Goal: Use online tool/utility: Use online tool/utility

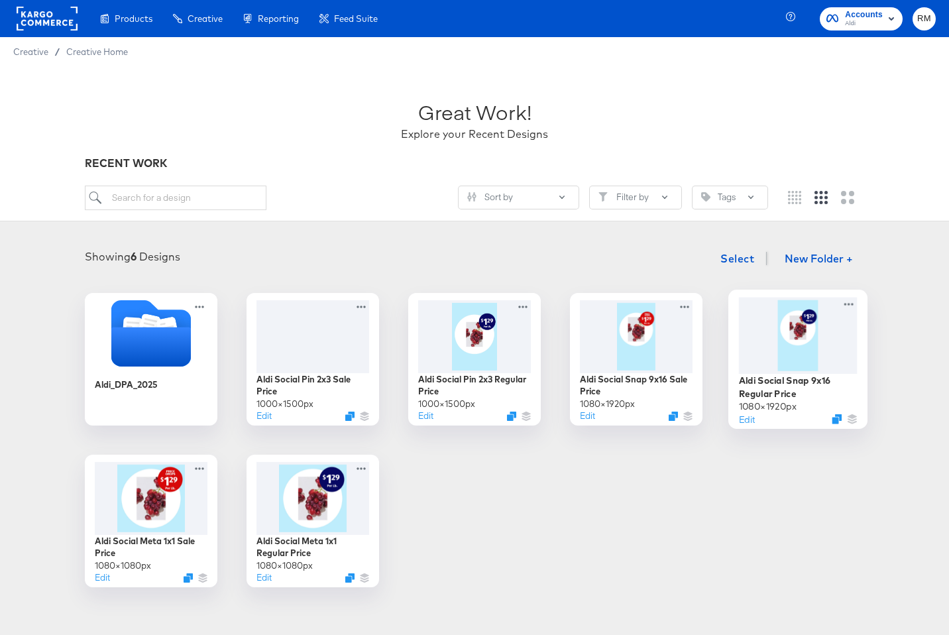
click at [764, 336] on div at bounding box center [798, 335] width 119 height 76
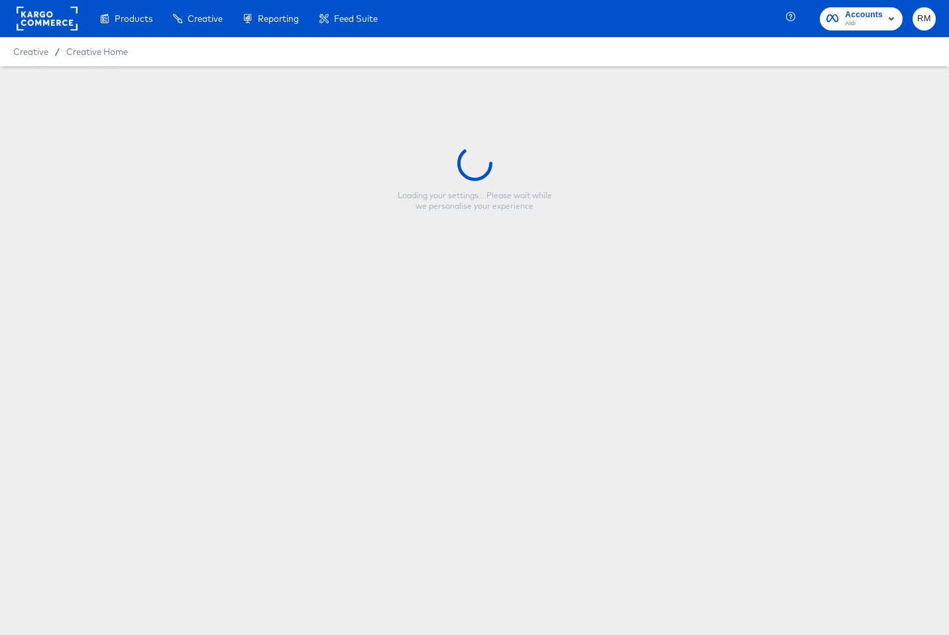
type input "Aldi Social Snap 9x16 Regular Price"
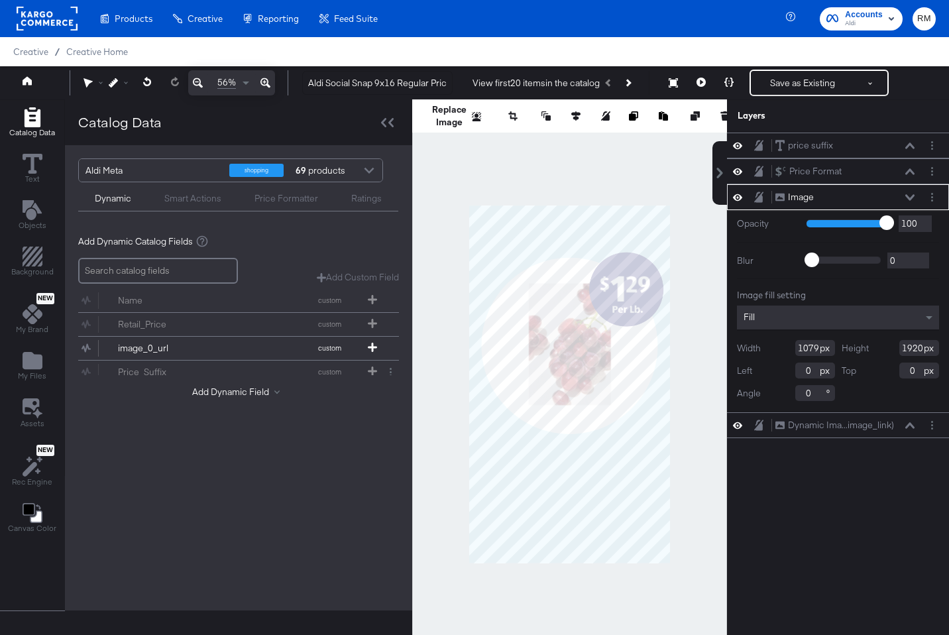
click at [725, 310] on div at bounding box center [569, 383] width 315 height 569
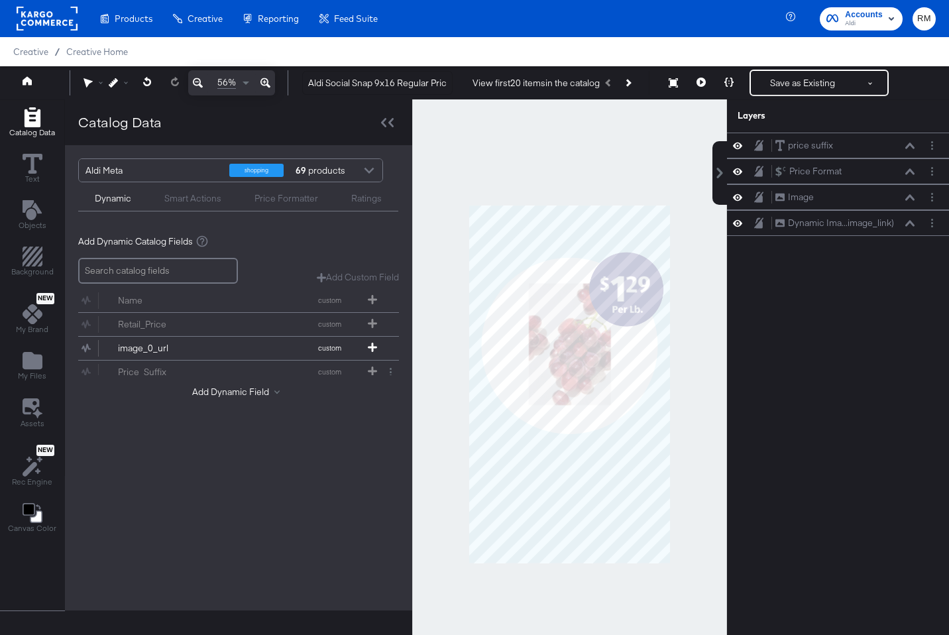
drag, startPoint x: 679, startPoint y: 192, endPoint x: 467, endPoint y: 552, distance: 418.0
click at [467, 552] on div at bounding box center [569, 383] width 315 height 569
click at [490, 577] on div at bounding box center [569, 383] width 315 height 569
click at [909, 224] on icon at bounding box center [909, 223] width 9 height 7
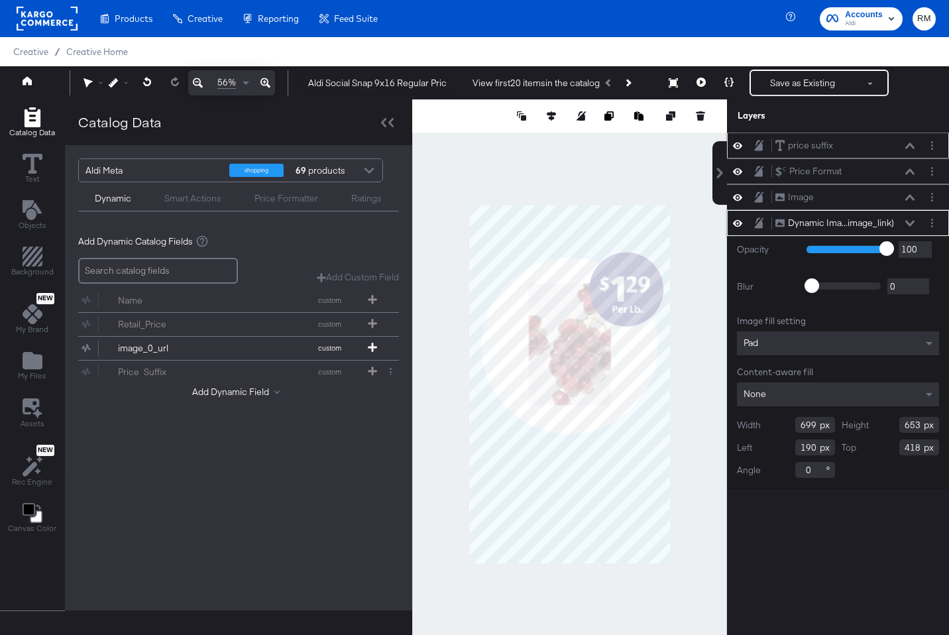
click at [907, 146] on icon at bounding box center [909, 145] width 9 height 6
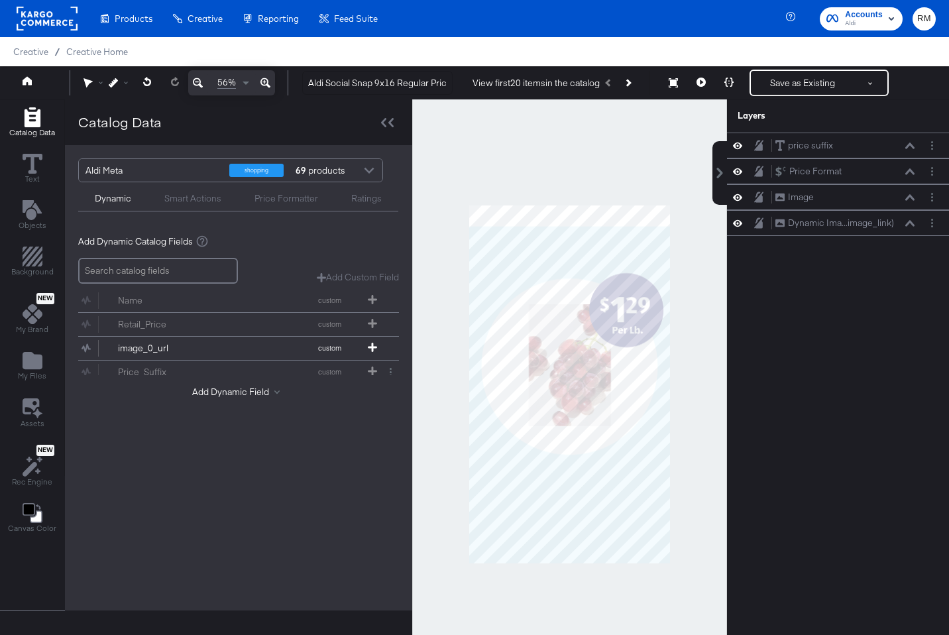
click at [690, 300] on div at bounding box center [569, 383] width 315 height 569
click at [40, 260] on icon "Add Rectangle" at bounding box center [33, 257] width 20 height 20
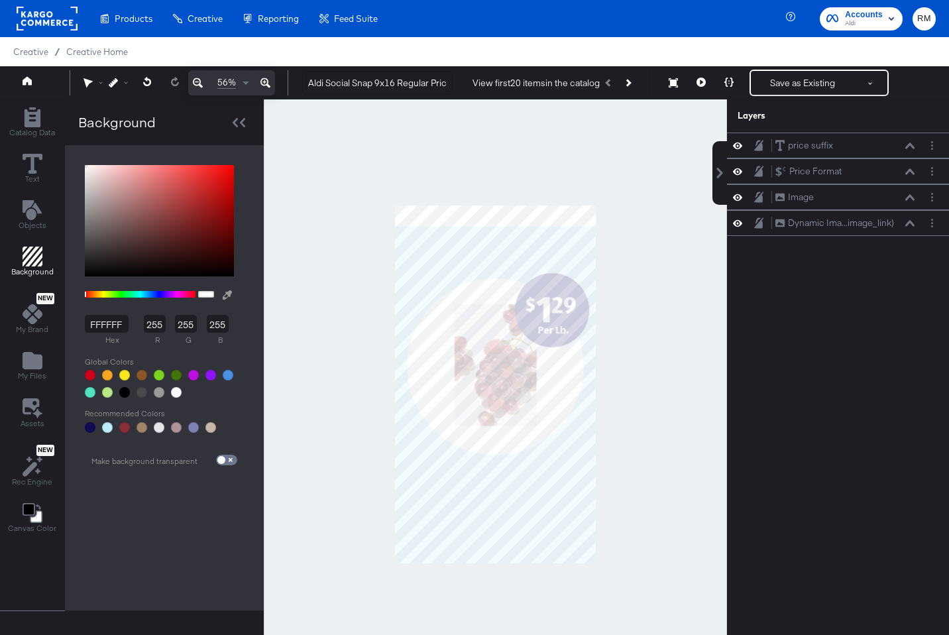
click at [225, 294] on button at bounding box center [227, 295] width 21 height 25
type input "BCEDFC"
type input "188"
type input "237"
type input "252"
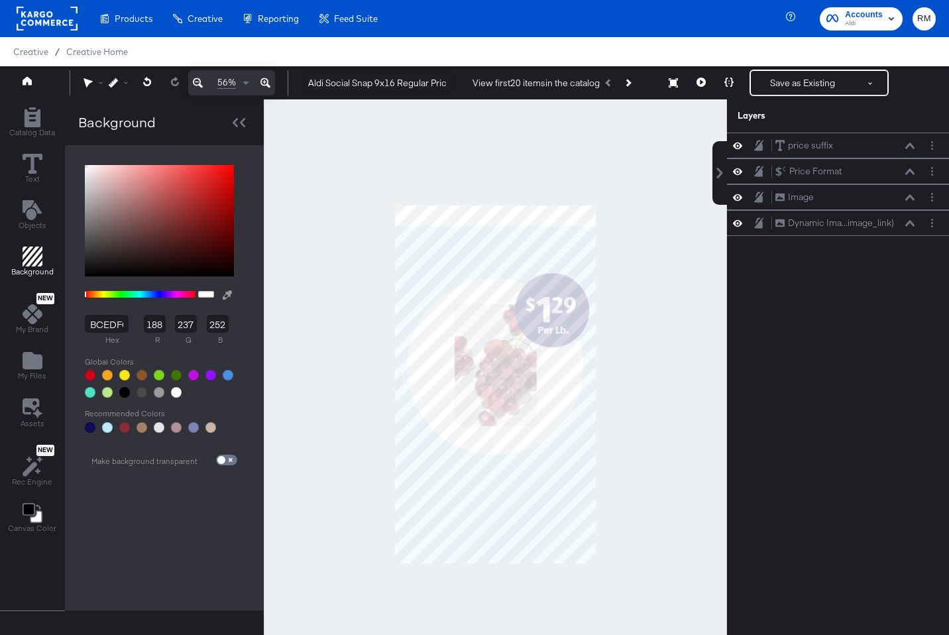
click at [412, 258] on div at bounding box center [495, 383] width 462 height 569
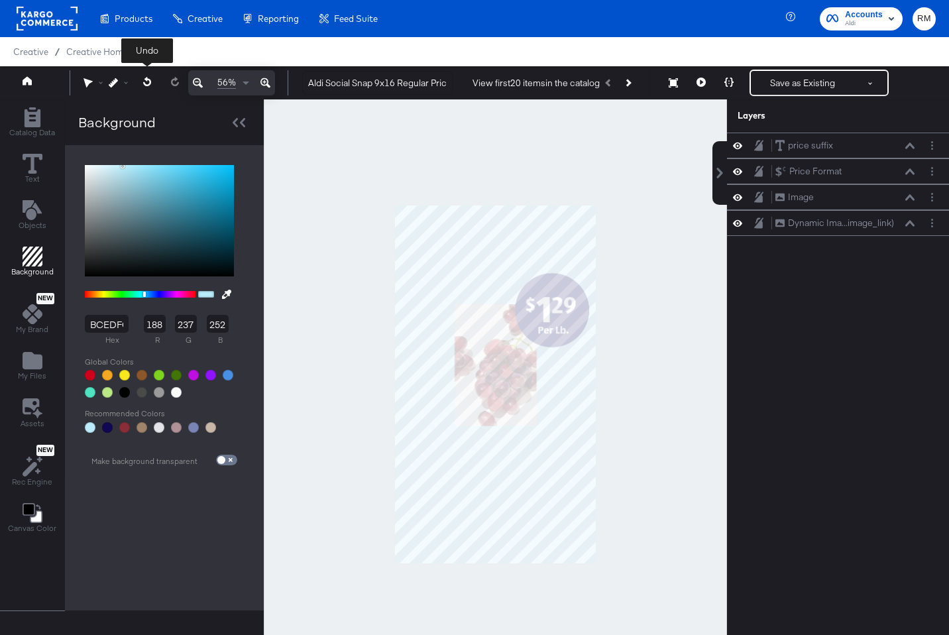
click at [146, 81] on icon at bounding box center [146, 81] width 8 height 9
type input "FFFFFF"
type input "255"
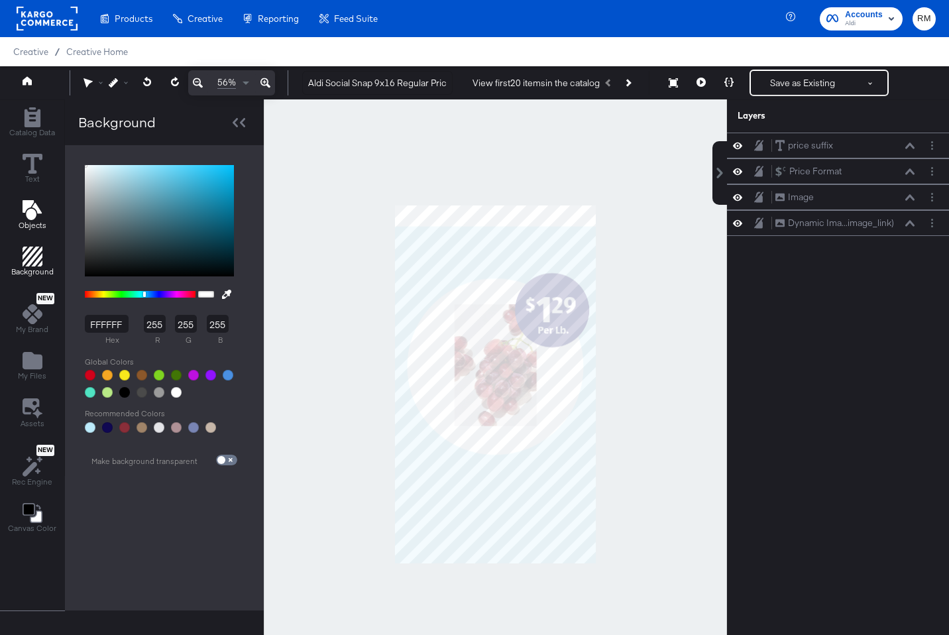
click at [30, 218] on icon "Add Text" at bounding box center [31, 210] width 19 height 20
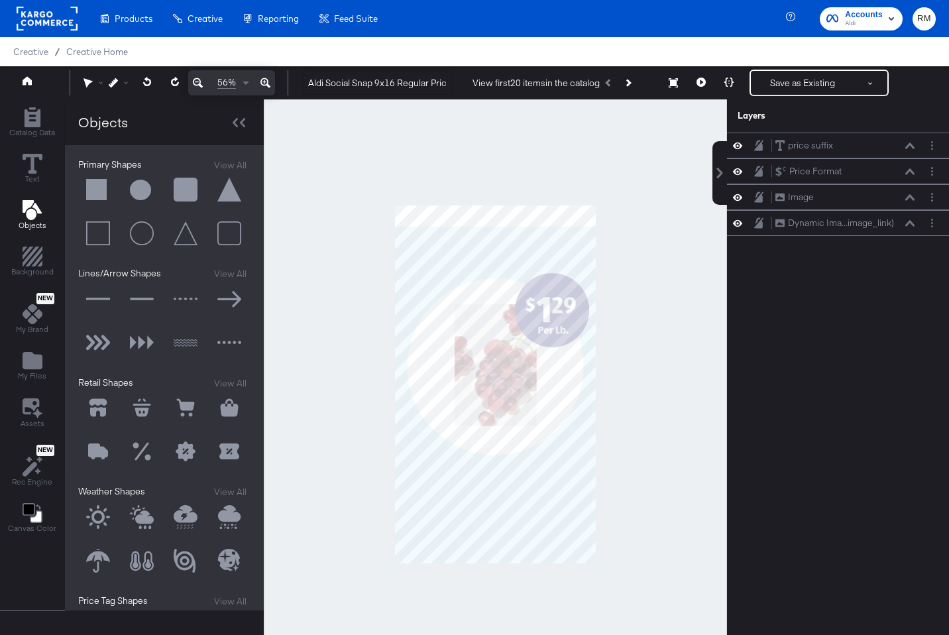
click at [102, 192] on button at bounding box center [98, 190] width 40 height 40
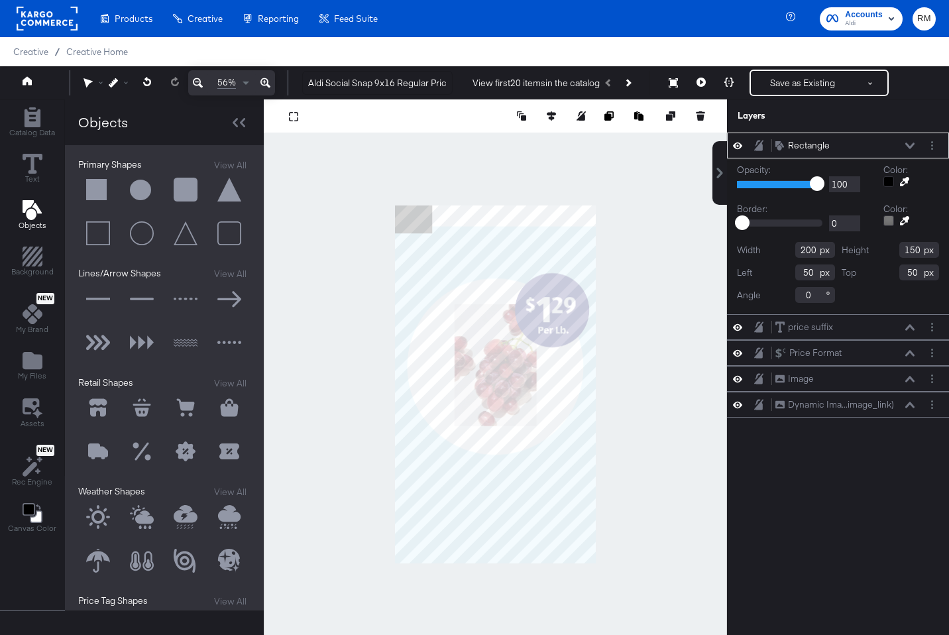
type input "0"
type input "-14"
type input "1079"
click at [903, 184] on icon at bounding box center [904, 181] width 9 height 9
click at [539, 258] on div at bounding box center [495, 383] width 462 height 569
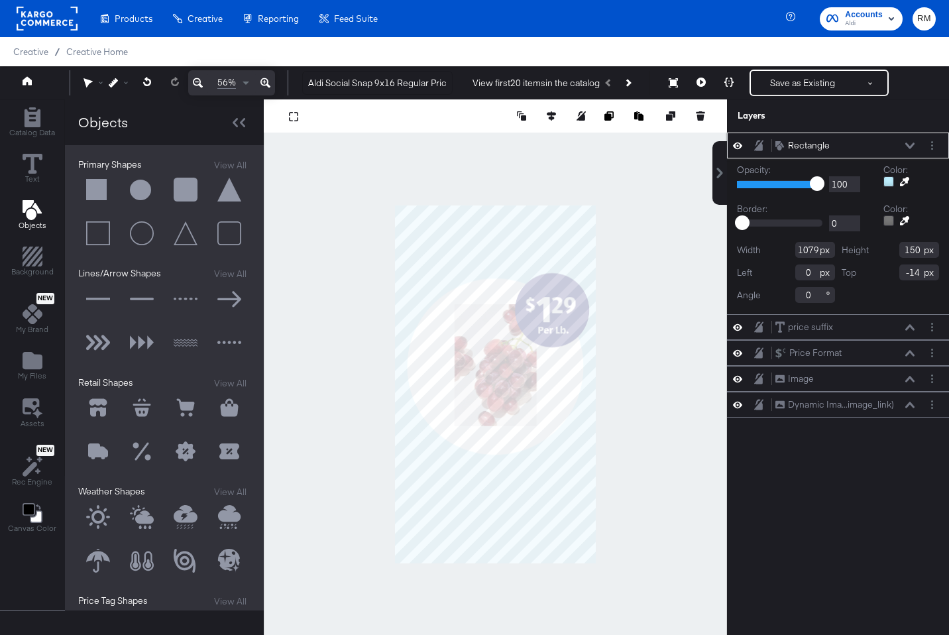
click at [911, 145] on icon at bounding box center [909, 145] width 9 height 7
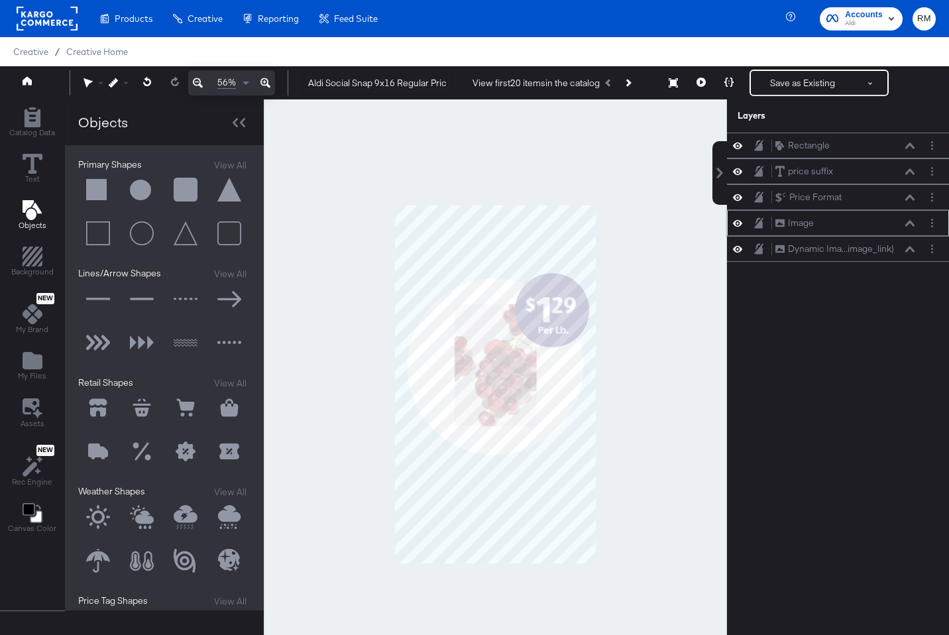
click at [911, 224] on icon at bounding box center [909, 223] width 9 height 7
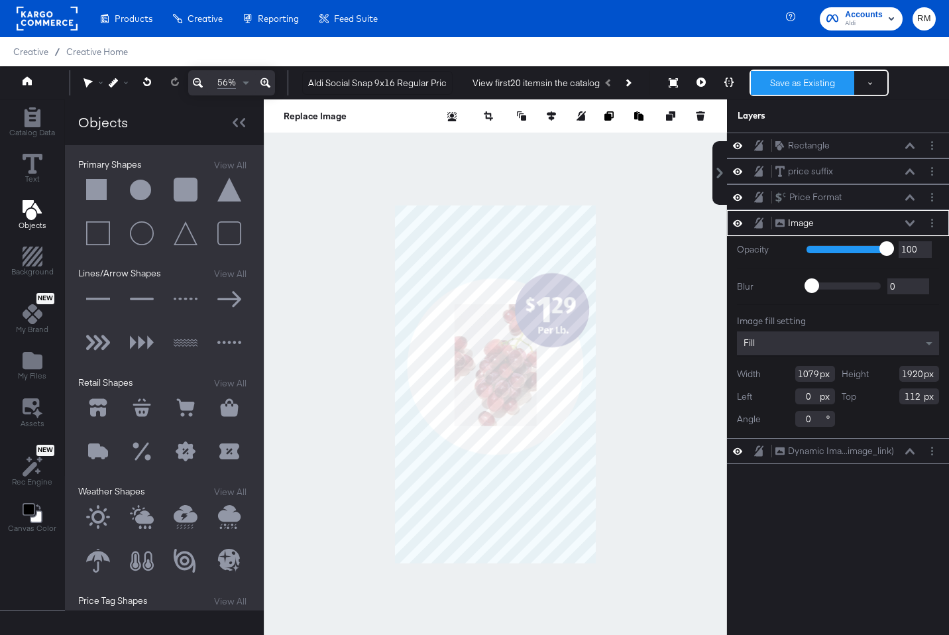
click at [772, 93] on button "Save as Existing" at bounding box center [802, 83] width 103 height 24
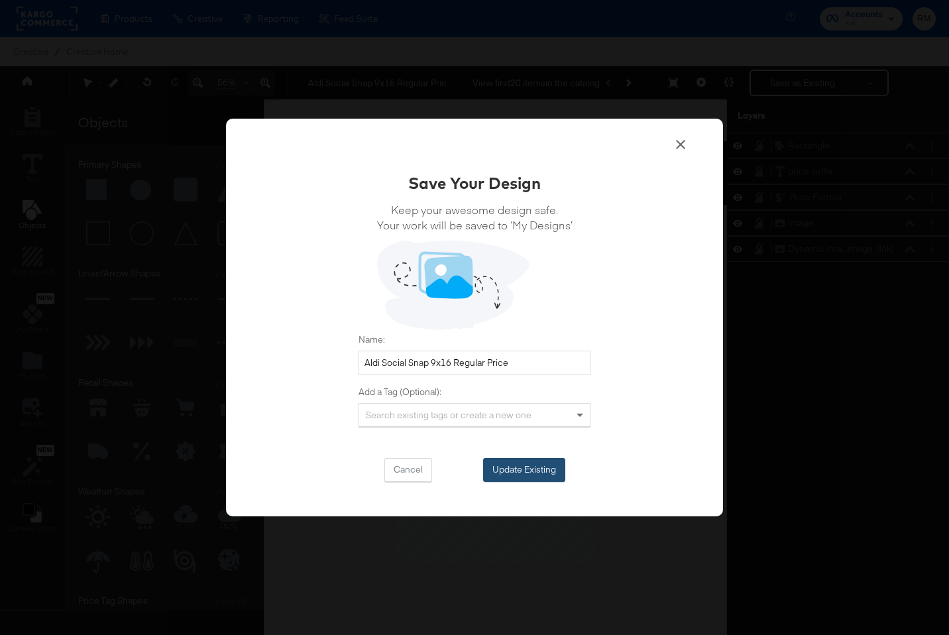
click at [533, 460] on button "Update Existing" at bounding box center [524, 470] width 82 height 24
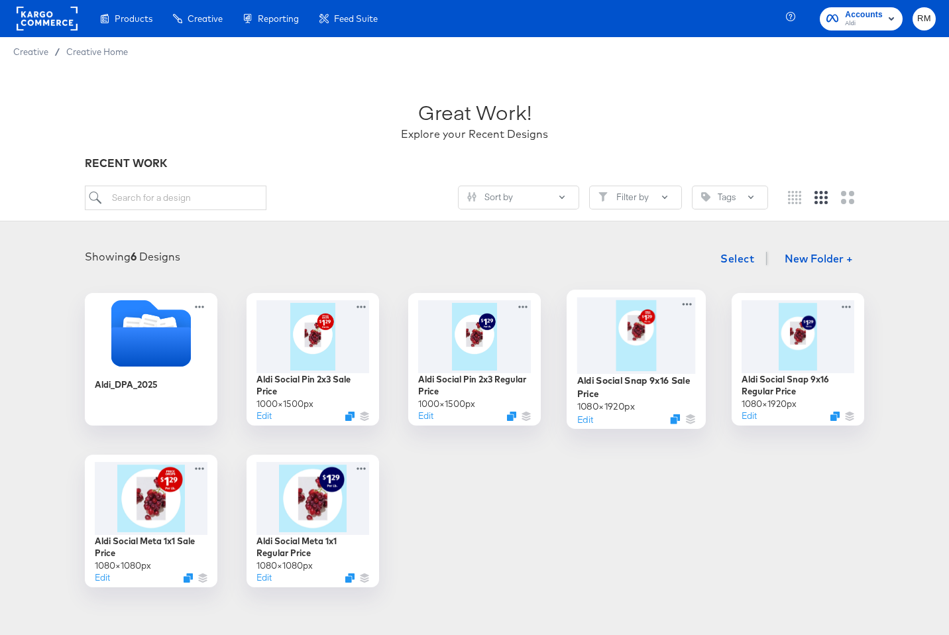
click at [636, 333] on div at bounding box center [636, 335] width 119 height 76
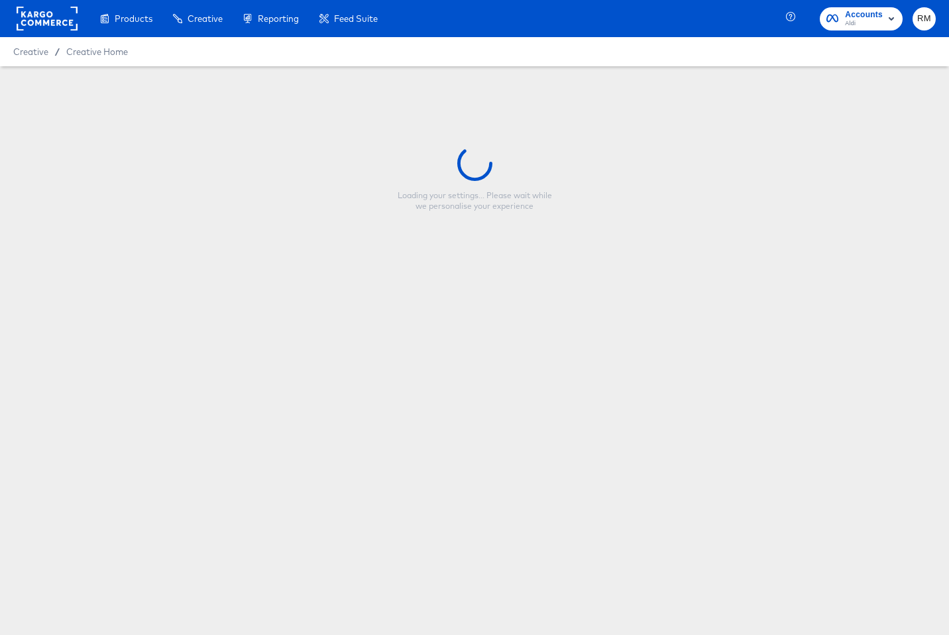
type input "Aldi Social Snap 9x16 Sale Price"
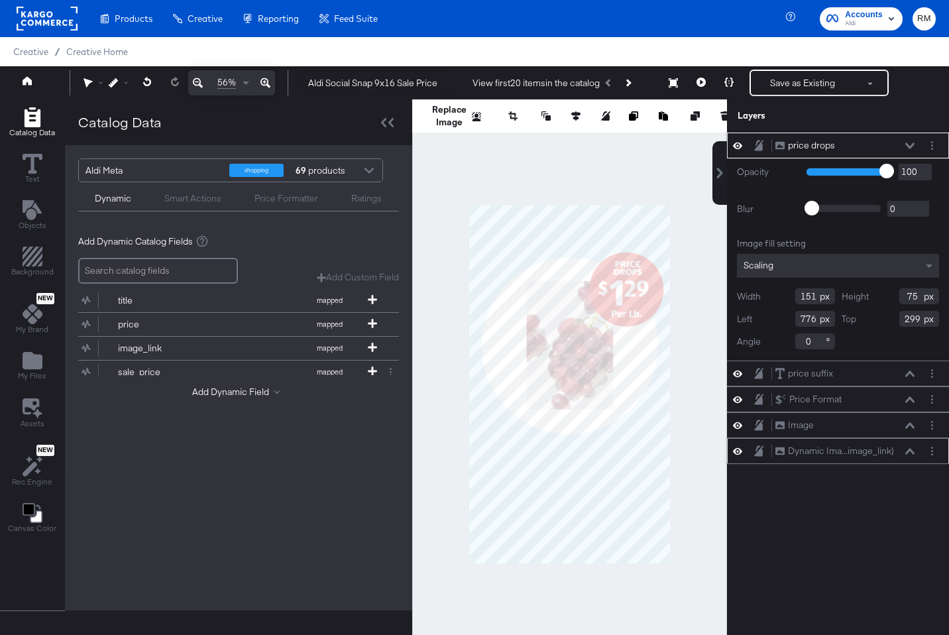
click at [914, 451] on icon at bounding box center [909, 451] width 9 height 7
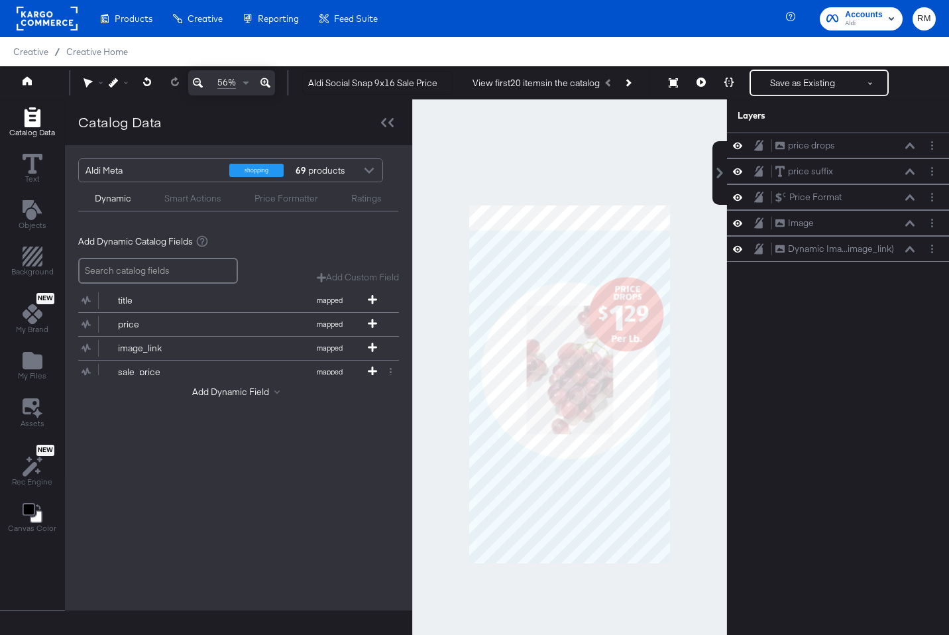
click at [702, 307] on div at bounding box center [569, 383] width 315 height 569
click at [911, 251] on icon at bounding box center [909, 249] width 9 height 7
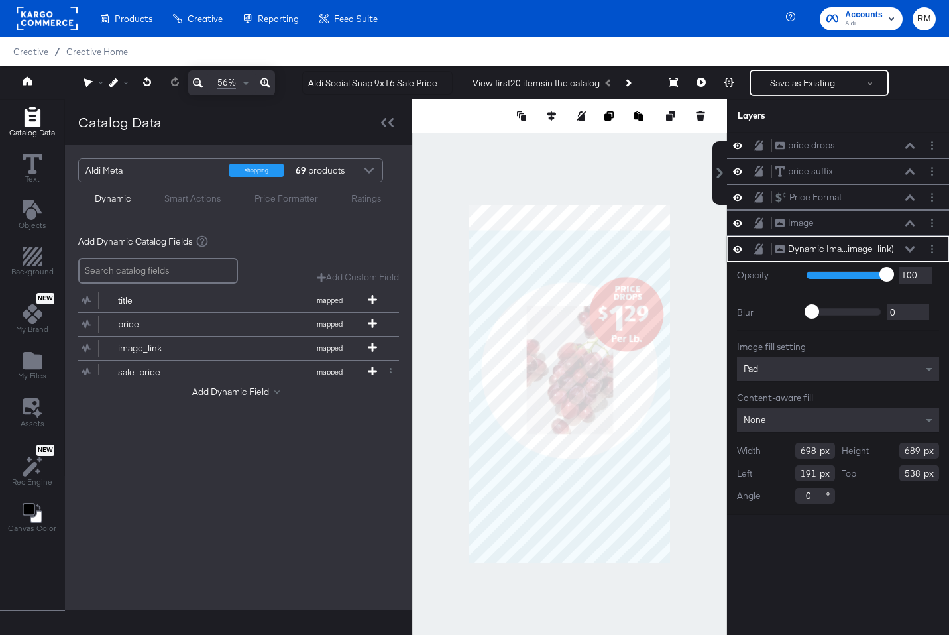
click at [911, 251] on icon at bounding box center [909, 249] width 9 height 7
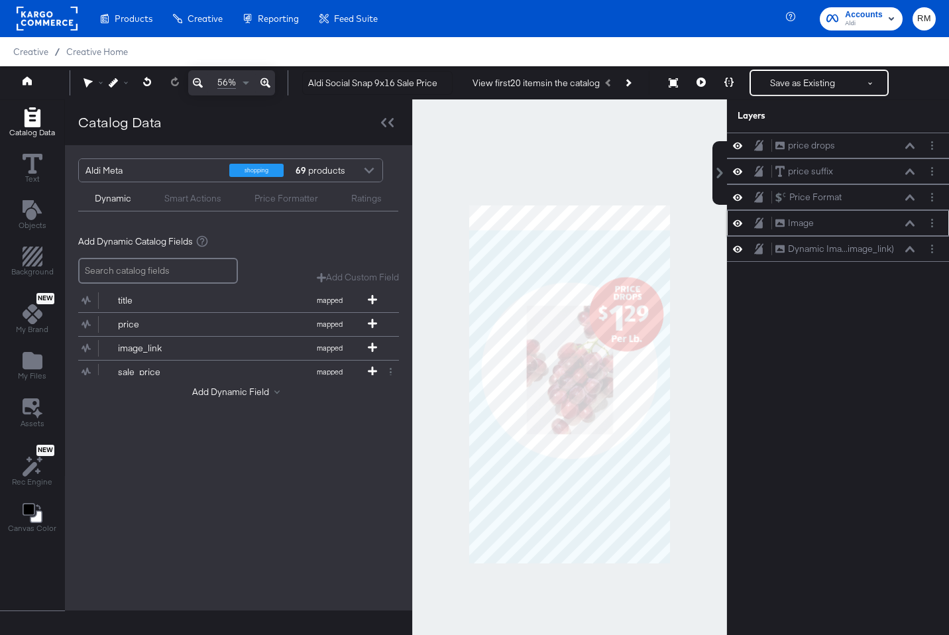
click at [911, 218] on div "Image Image" at bounding box center [845, 223] width 140 height 14
click at [911, 227] on button at bounding box center [910, 223] width 11 height 8
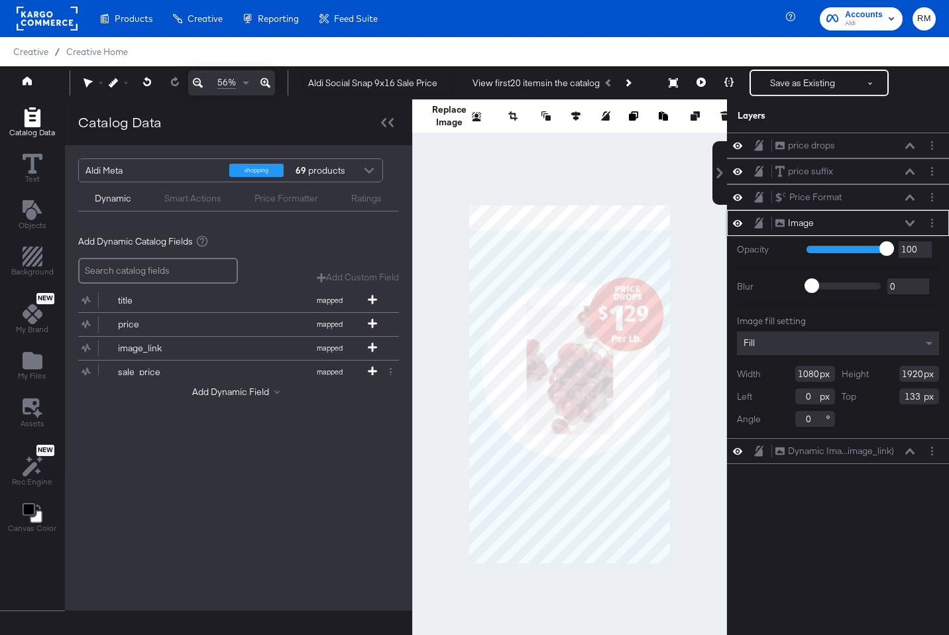
click at [910, 223] on icon at bounding box center [909, 223] width 9 height 6
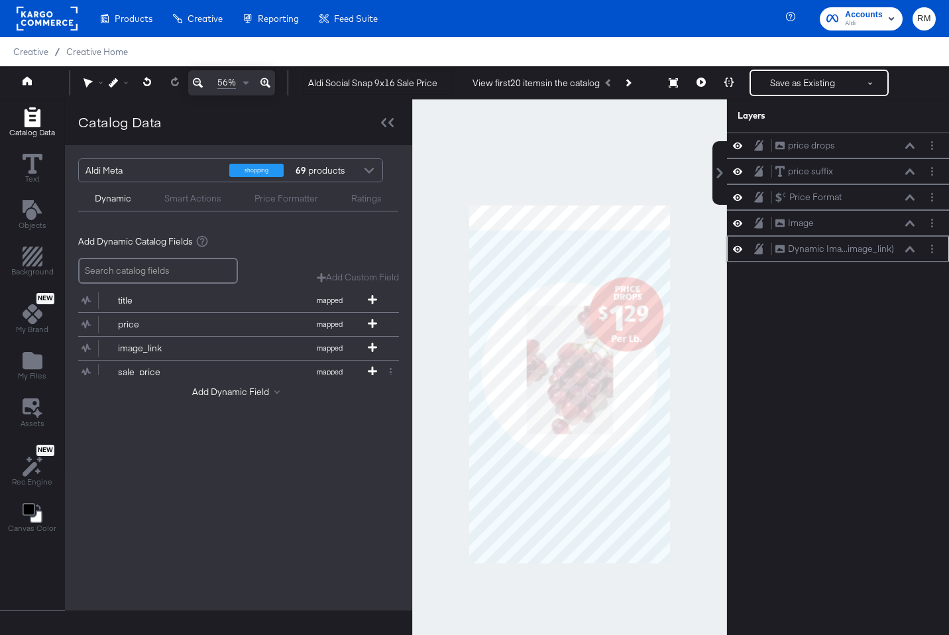
click at [901, 245] on div "Dynamic Ima...image_link) Dynamic Image (image_link)" at bounding box center [845, 249] width 140 height 14
click at [909, 253] on div "Dynamic Ima...image_link) Dynamic Image (image_link)" at bounding box center [845, 249] width 140 height 14
click at [908, 147] on icon at bounding box center [909, 145] width 9 height 7
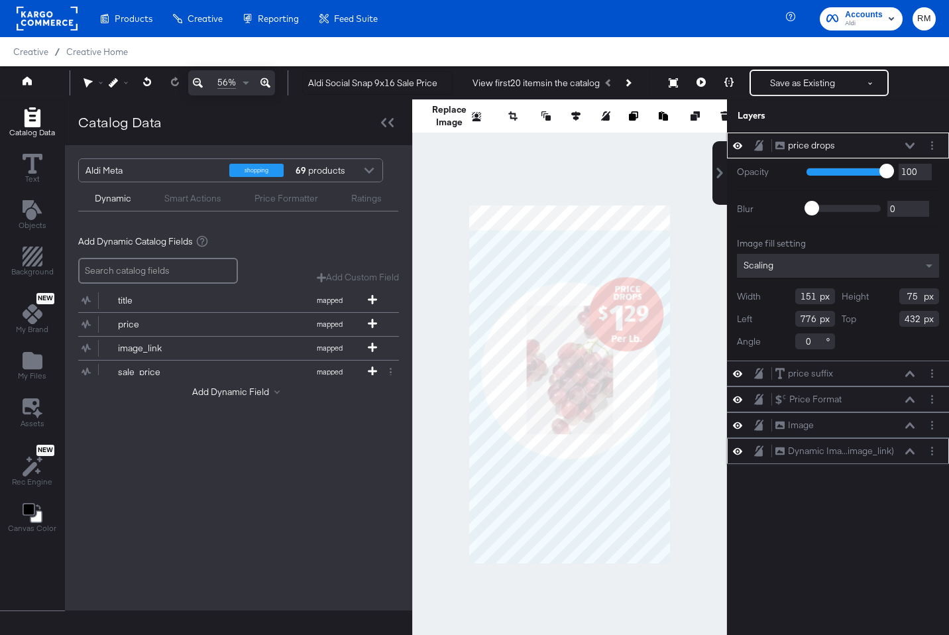
click at [910, 448] on icon at bounding box center [909, 451] width 9 height 7
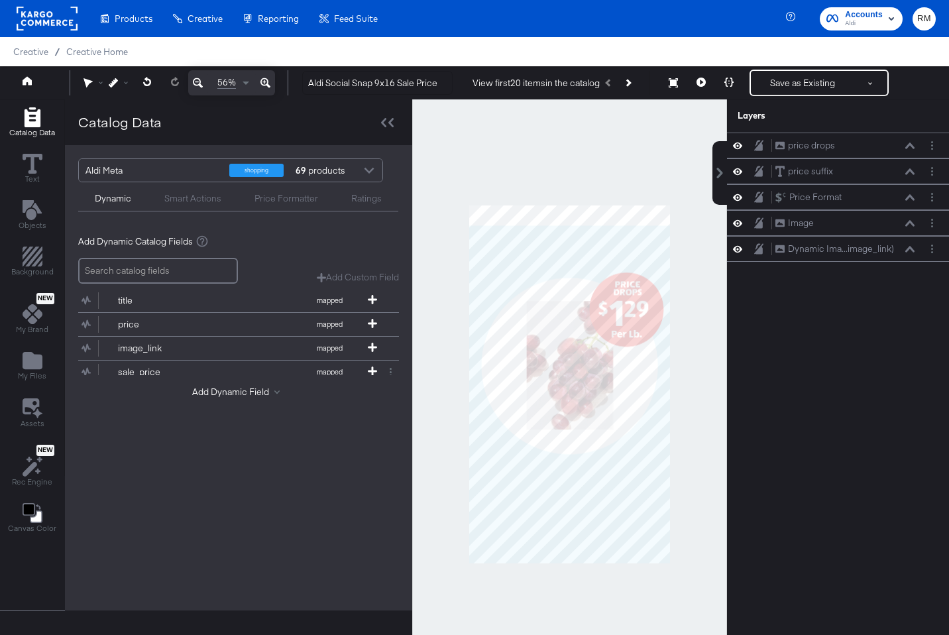
click at [704, 247] on div at bounding box center [569, 383] width 315 height 569
click at [911, 219] on div "Image Image" at bounding box center [845, 223] width 140 height 14
click at [911, 220] on icon at bounding box center [909, 223] width 9 height 7
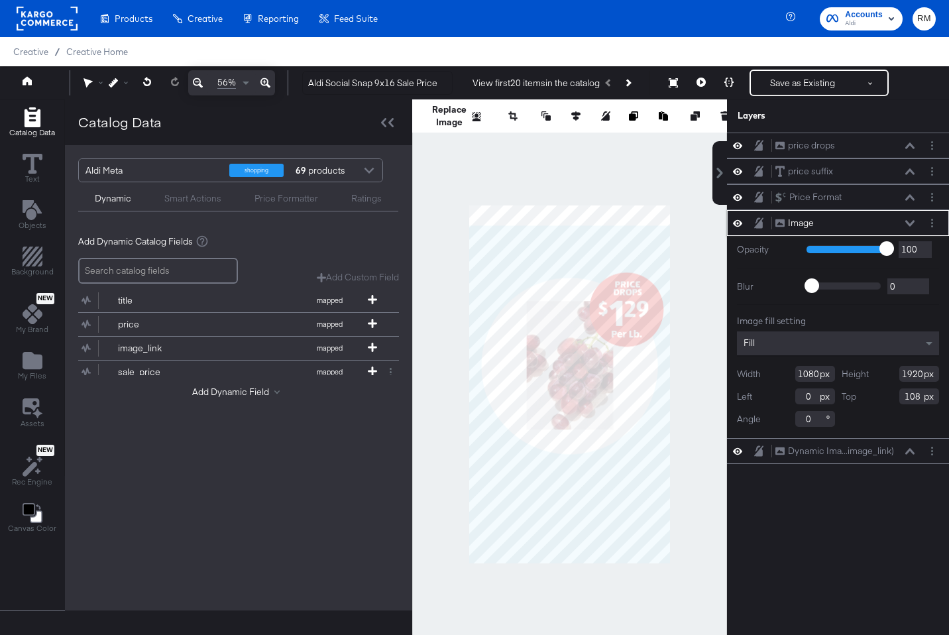
click at [911, 220] on icon at bounding box center [909, 223] width 9 height 7
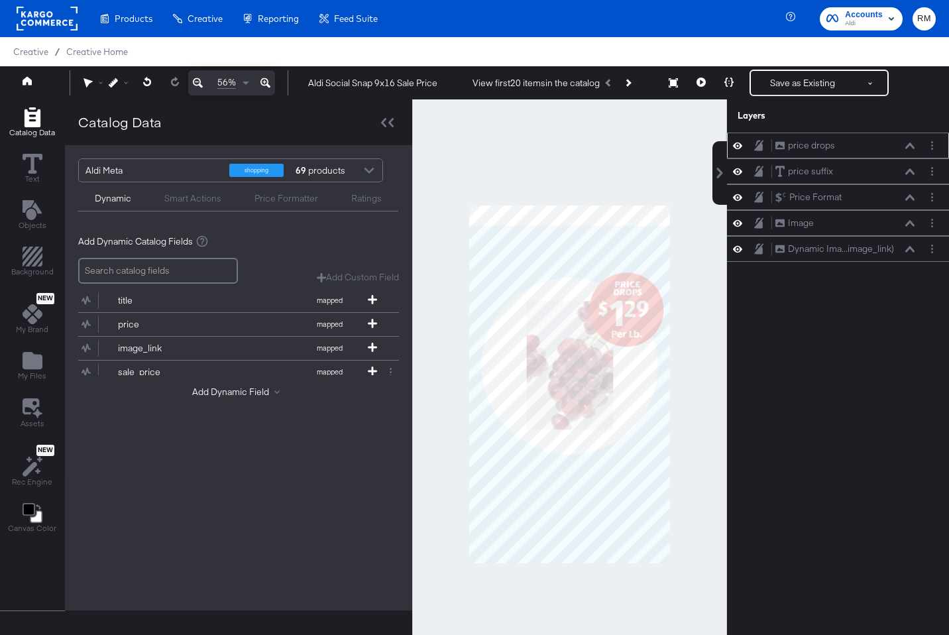
click at [911, 146] on icon at bounding box center [909, 145] width 9 height 7
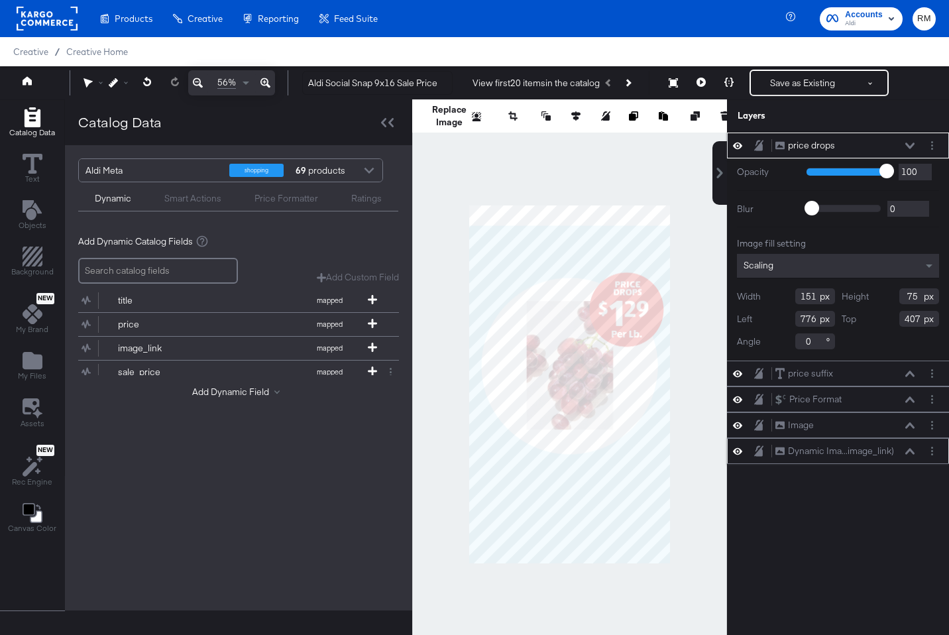
click at [906, 451] on icon at bounding box center [909, 451] width 9 height 7
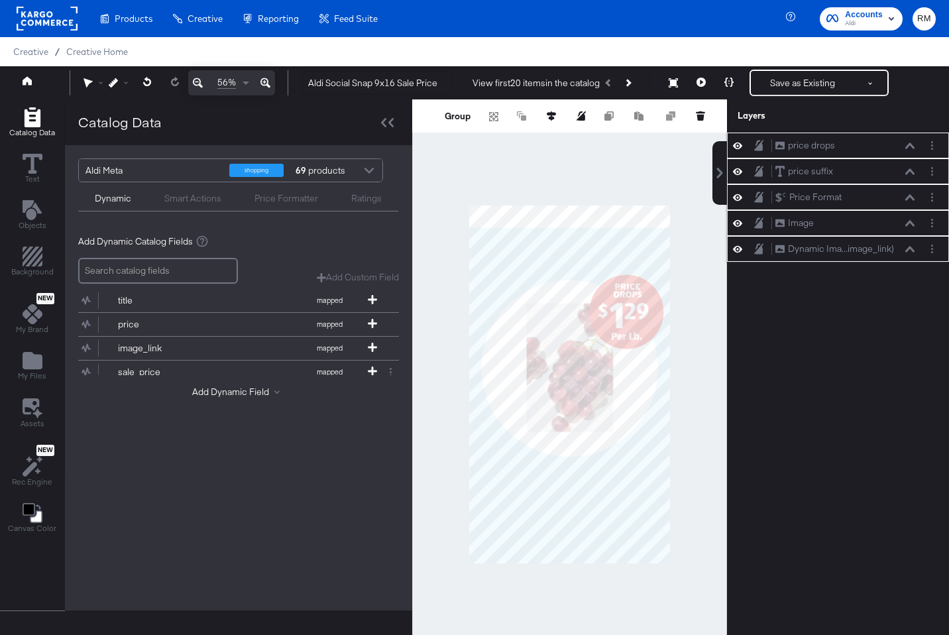
click at [911, 221] on icon at bounding box center [909, 223] width 9 height 7
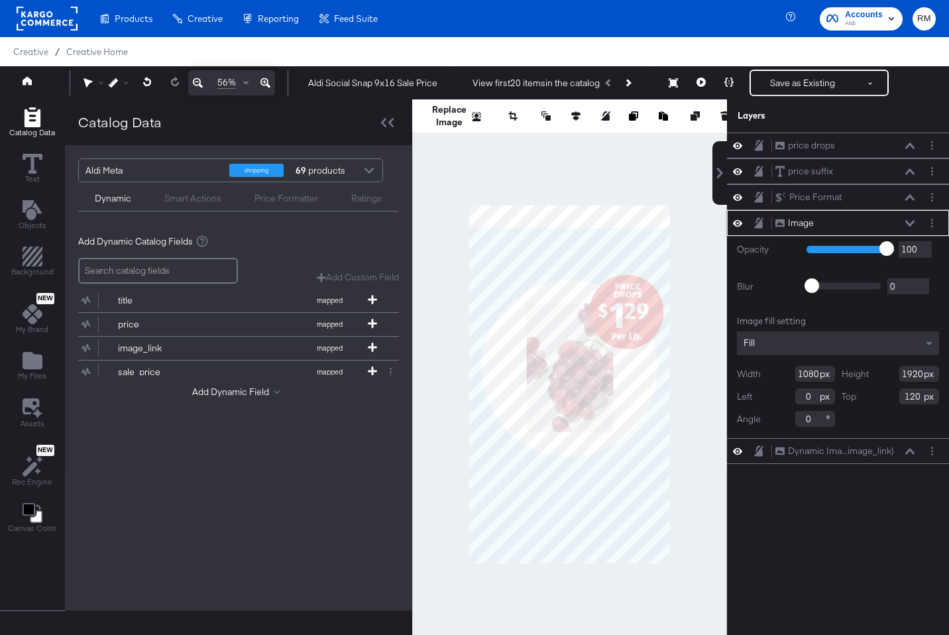
click at [911, 221] on icon at bounding box center [909, 223] width 9 height 7
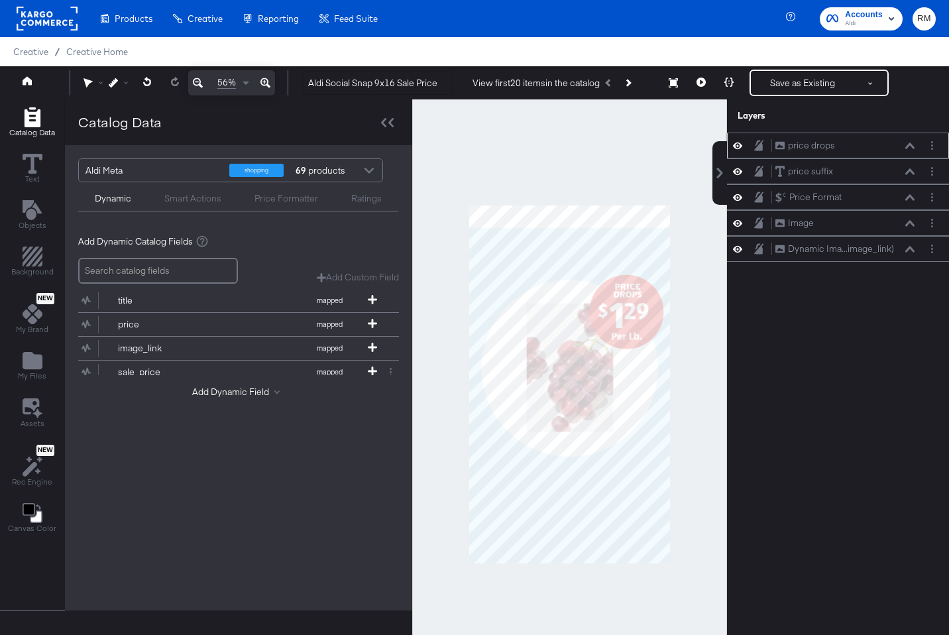
click at [913, 145] on icon at bounding box center [909, 145] width 9 height 6
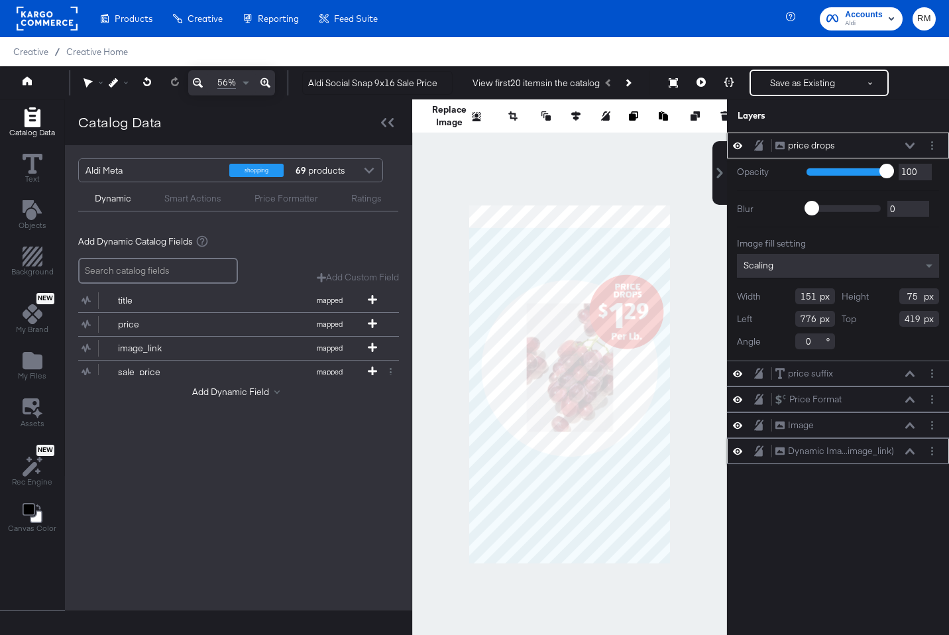
click at [907, 453] on icon at bounding box center [909, 451] width 9 height 6
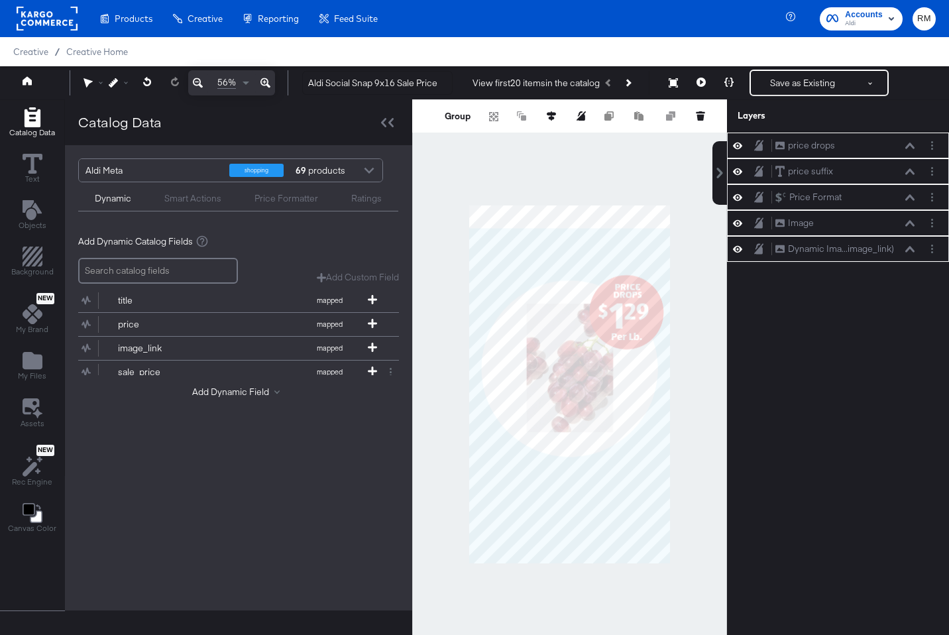
click at [729, 388] on div "price drops price drops price suffix price suffix Price Format Price Format Ima…" at bounding box center [838, 391] width 222 height 516
click at [694, 351] on div at bounding box center [569, 383] width 315 height 569
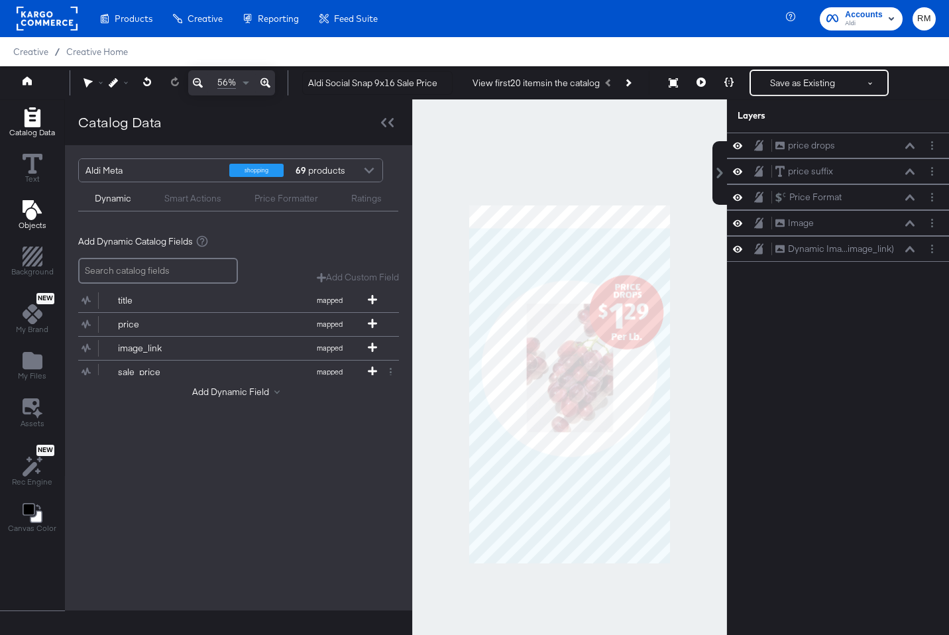
click at [37, 215] on icon "Add Text" at bounding box center [33, 210] width 20 height 20
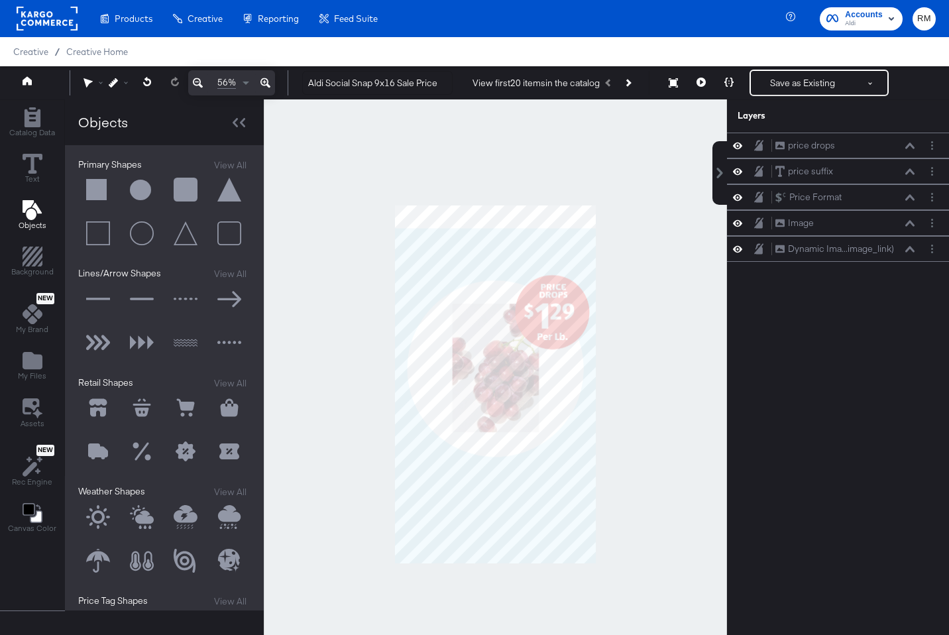
click at [99, 192] on button at bounding box center [98, 190] width 40 height 40
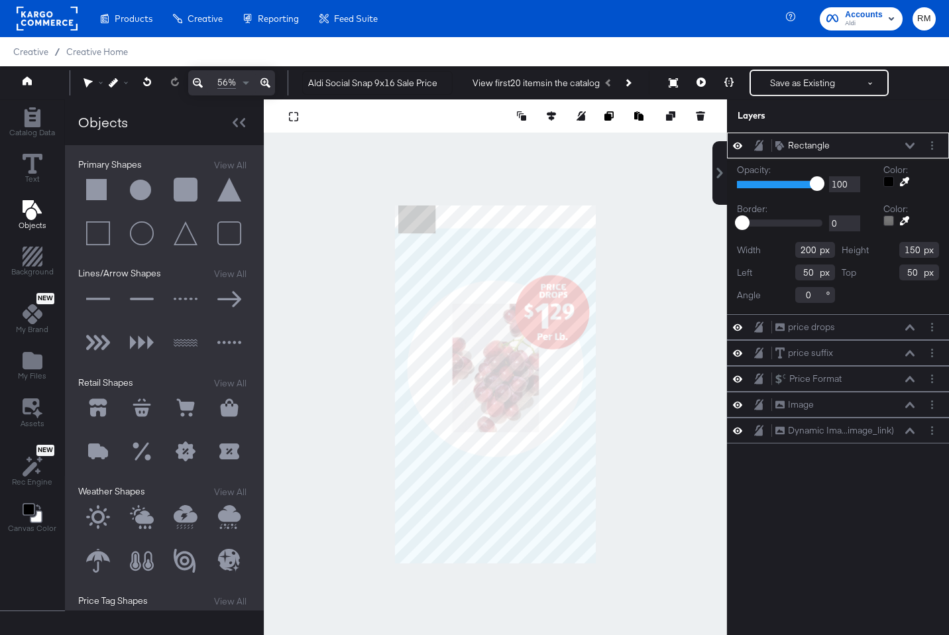
type input "0"
click at [595, 222] on div at bounding box center [495, 383] width 463 height 569
type input "1080"
click at [906, 181] on icon at bounding box center [904, 181] width 9 height 9
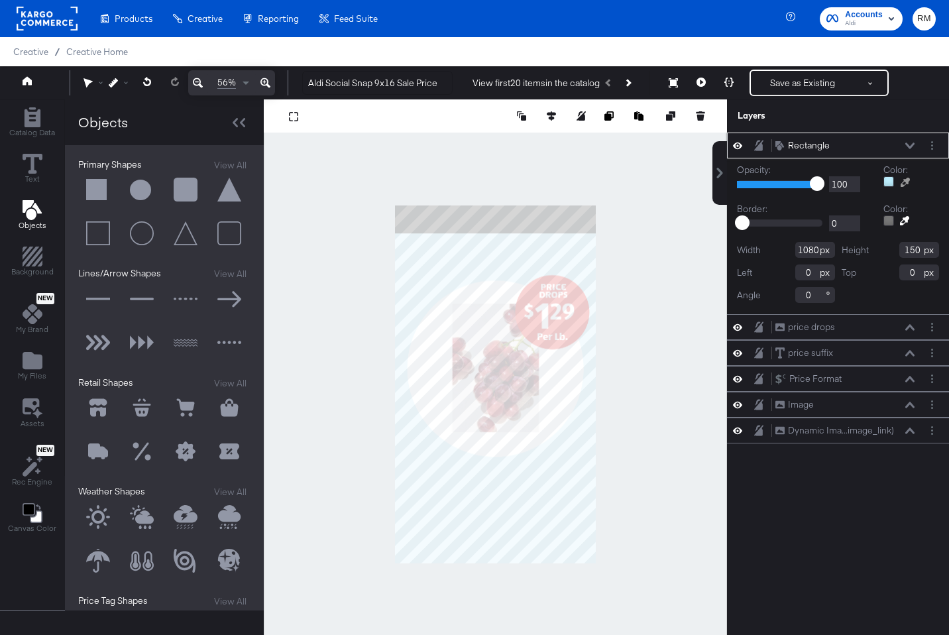
click at [565, 258] on div at bounding box center [495, 383] width 462 height 569
click at [672, 273] on div at bounding box center [495, 383] width 463 height 569
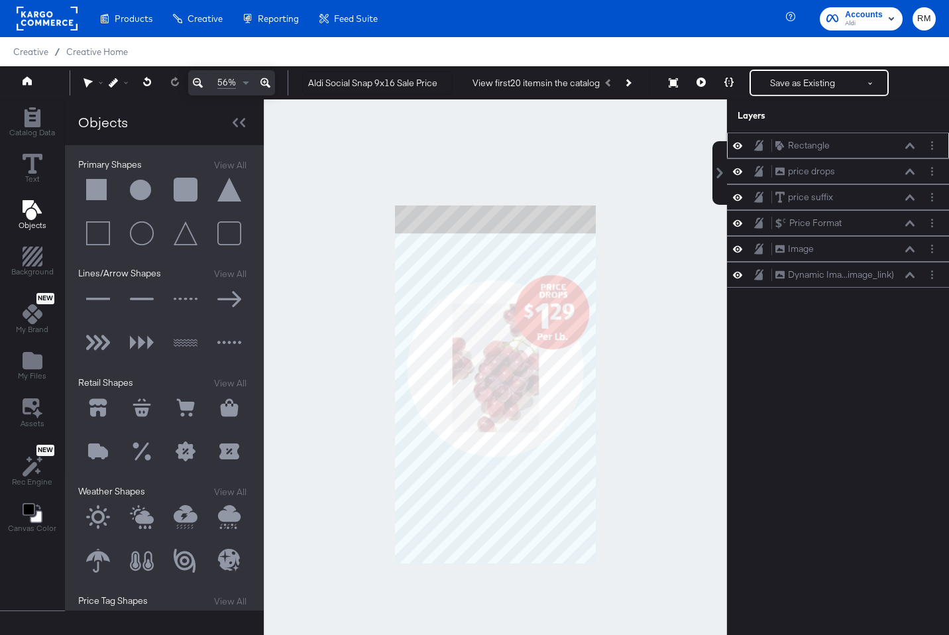
click at [915, 145] on button at bounding box center [910, 146] width 11 height 8
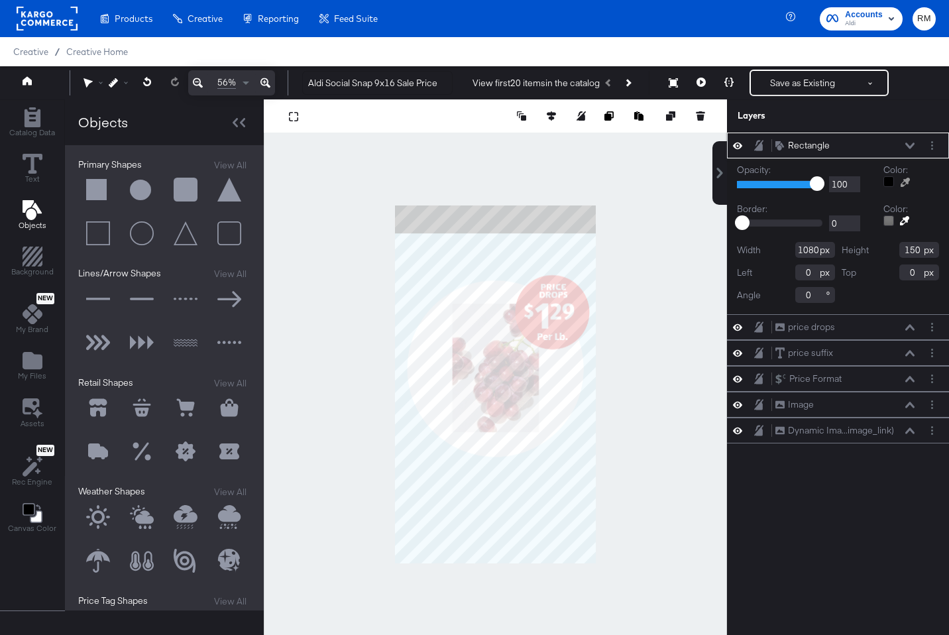
click at [903, 182] on icon at bounding box center [905, 182] width 9 height 9
click at [529, 270] on div at bounding box center [495, 383] width 462 height 569
click at [641, 260] on div at bounding box center [495, 383] width 463 height 569
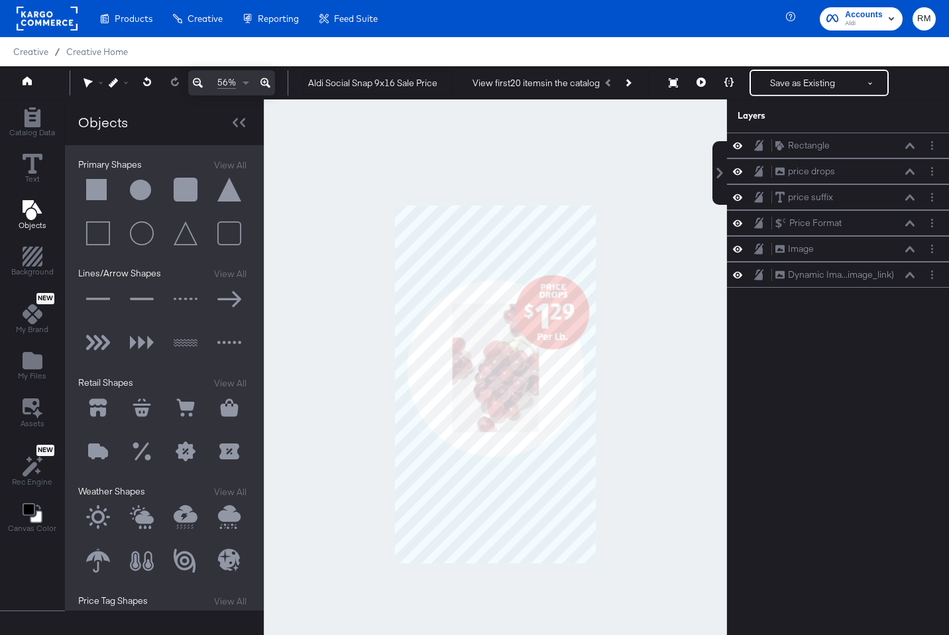
click at [789, 95] on div "Save as Existing See more options" at bounding box center [819, 83] width 139 height 27
click at [778, 72] on button "Save as Existing" at bounding box center [802, 83] width 103 height 24
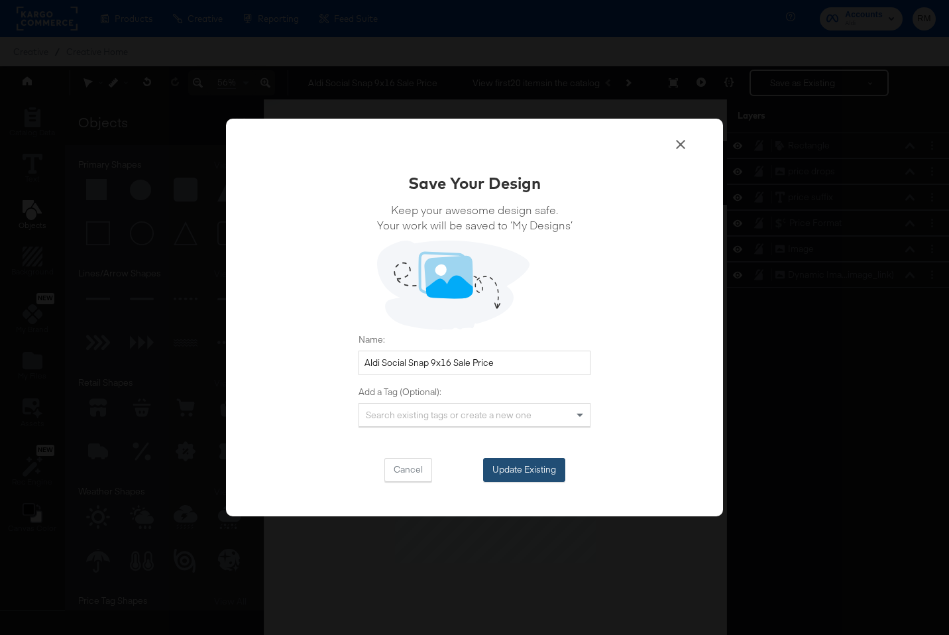
click at [534, 475] on button "Update Existing" at bounding box center [524, 470] width 82 height 24
